Goal: Information Seeking & Learning: Learn about a topic

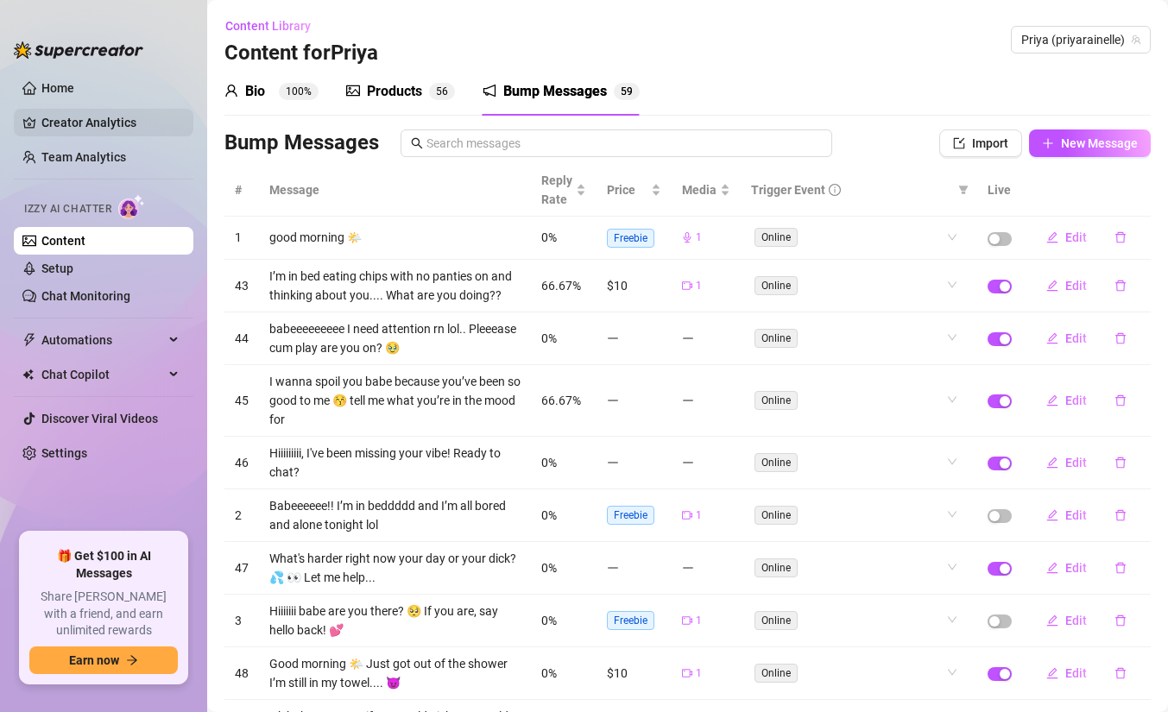
click at [79, 129] on link "Creator Analytics" at bounding box center [110, 123] width 138 height 28
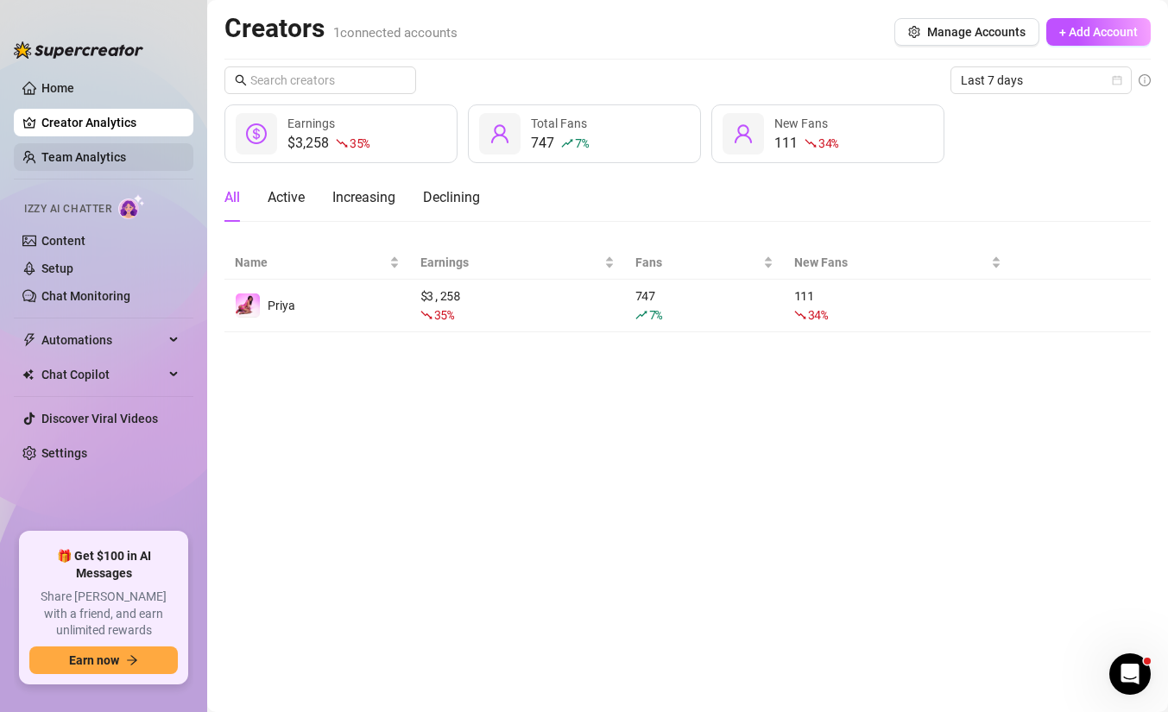
click at [80, 164] on link "Team Analytics" at bounding box center [83, 157] width 85 height 14
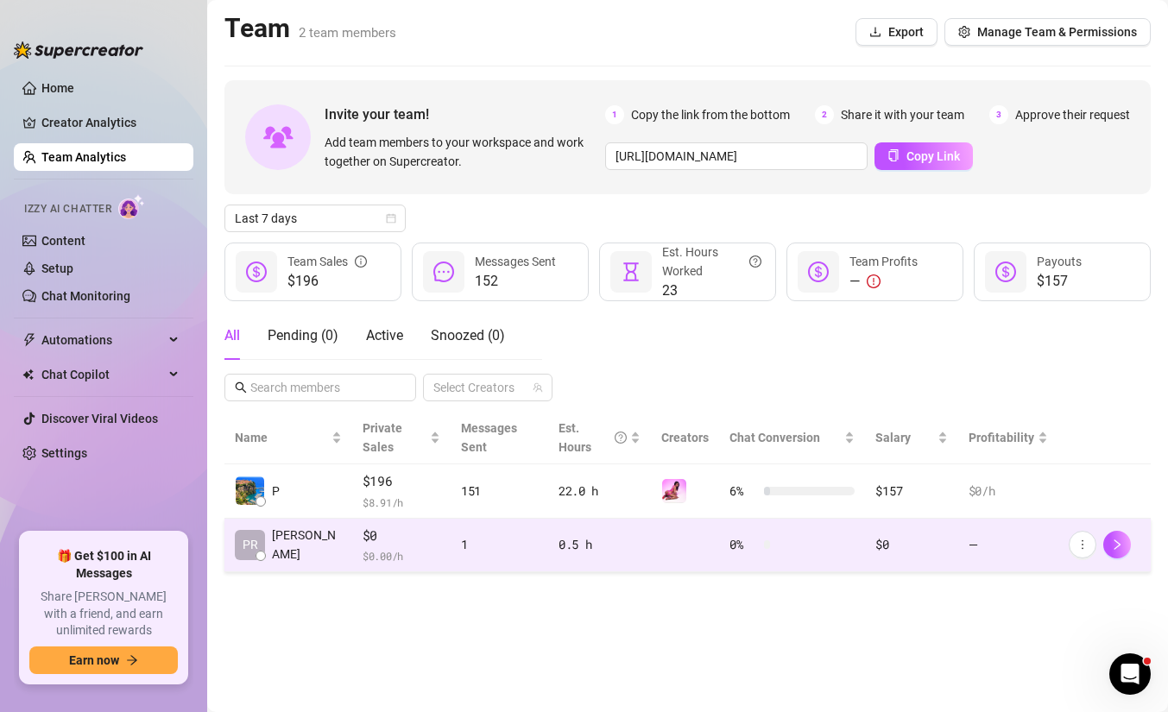
click at [451, 536] on td "1" at bounding box center [500, 546] width 98 height 54
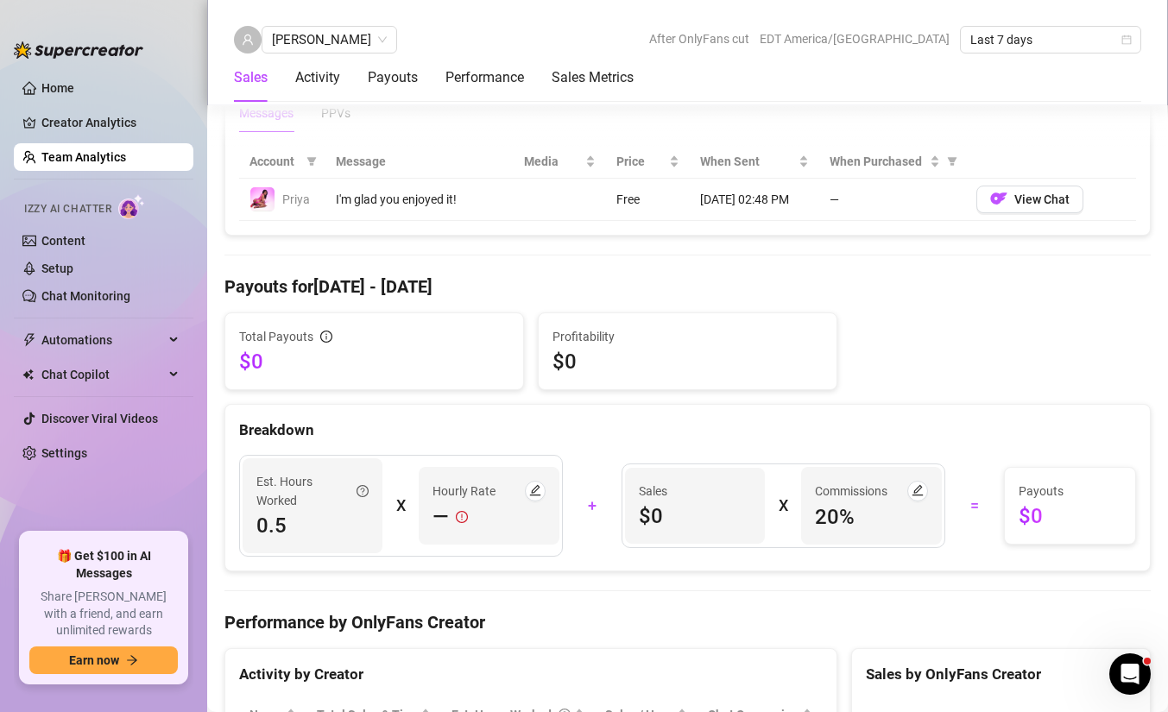
scroll to position [1234, 0]
click at [988, 205] on button "View Chat" at bounding box center [1029, 200] width 107 height 28
